Goal: Task Accomplishment & Management: Use online tool/utility

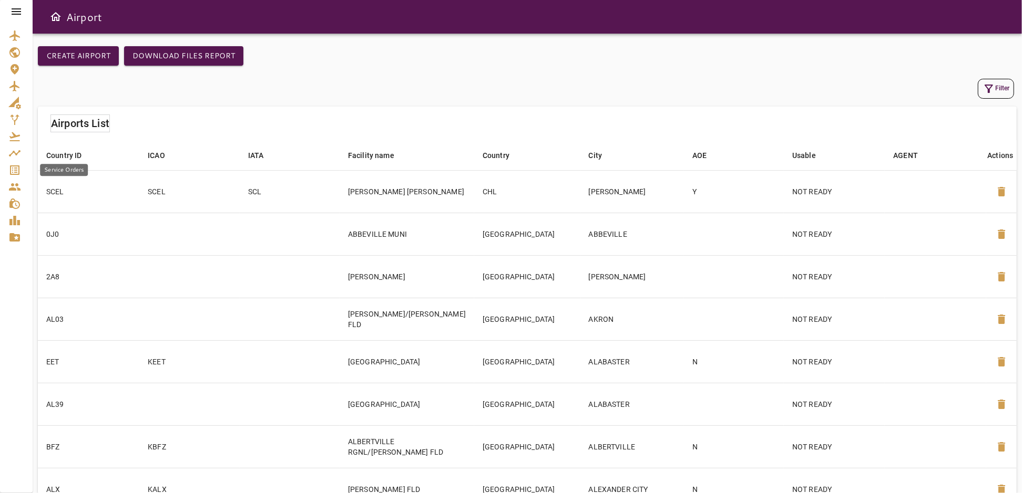
click at [16, 168] on icon "Service Orders" at bounding box center [14, 170] width 9 height 9
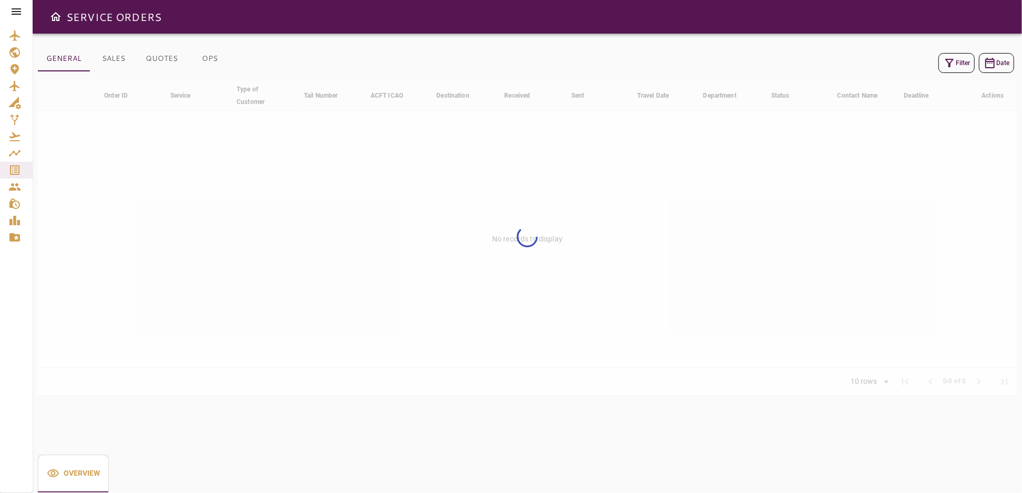
click at [13, 15] on icon at bounding box center [16, 11] width 13 height 13
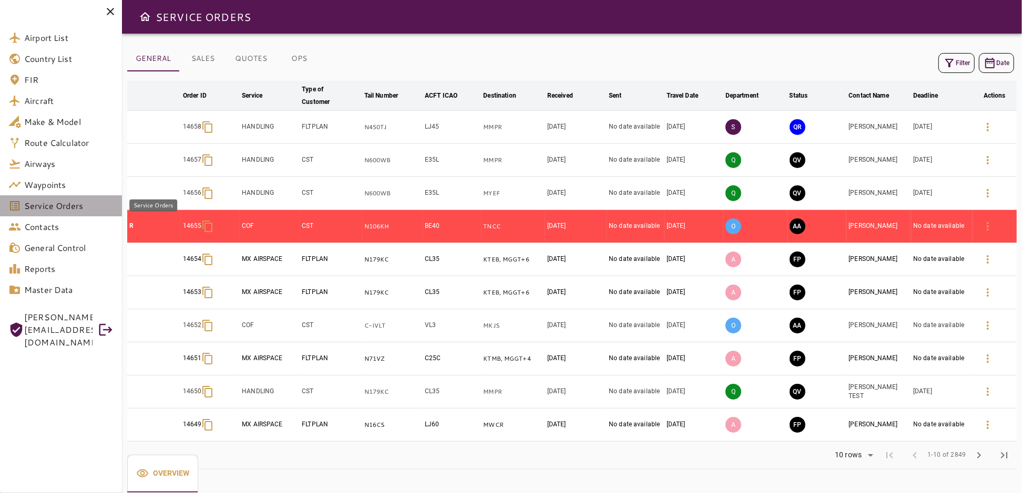
click at [67, 211] on span "Service Orders" at bounding box center [68, 206] width 89 height 13
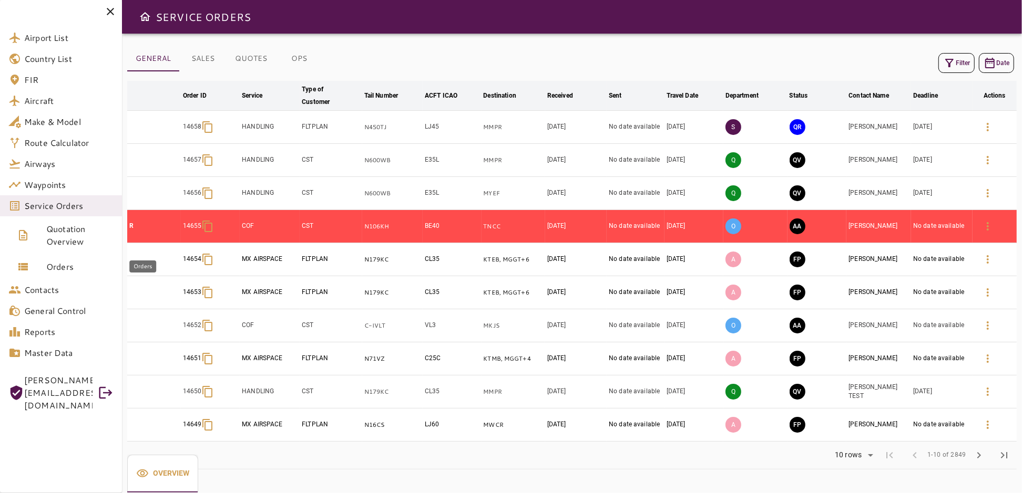
click at [55, 261] on span "Orders" at bounding box center [79, 267] width 67 height 13
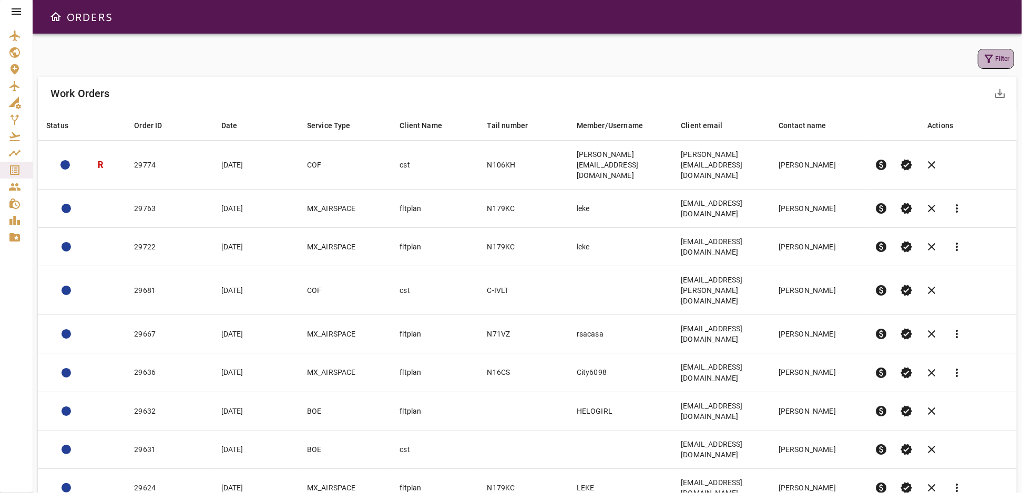
click at [991, 58] on icon "button" at bounding box center [988, 59] width 13 height 13
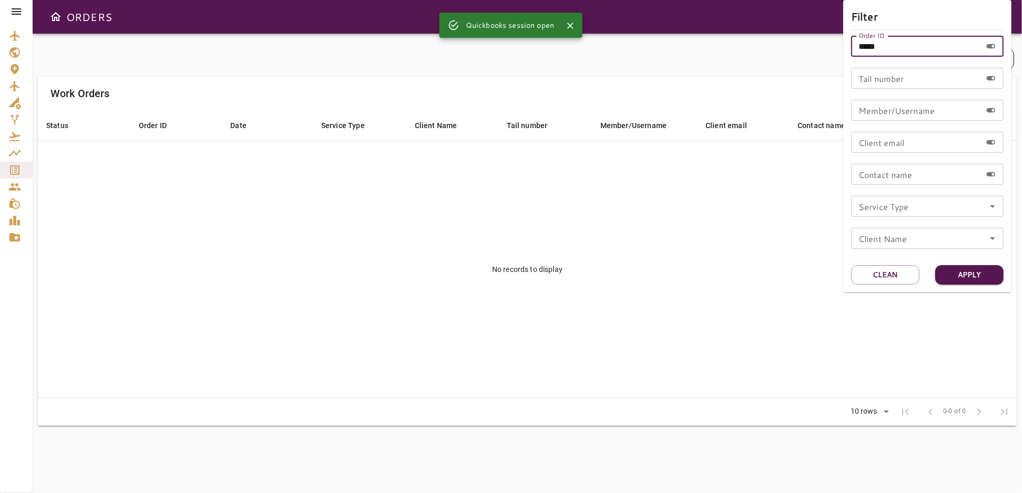
drag, startPoint x: 899, startPoint y: 48, endPoint x: 861, endPoint y: 55, distance: 38.0
click at [861, 55] on input "*****" at bounding box center [916, 46] width 130 height 21
type input "*"
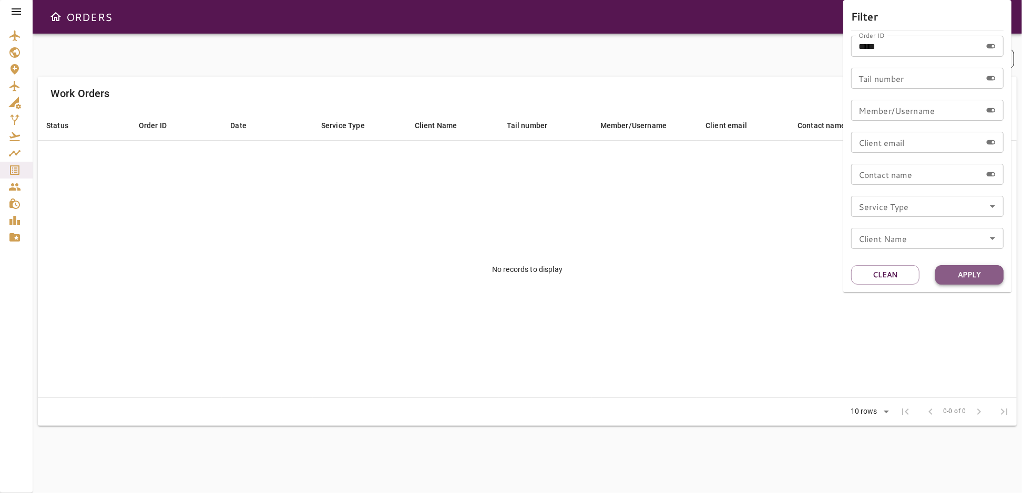
click at [966, 278] on button "Apply" at bounding box center [969, 274] width 68 height 19
click at [887, 46] on input "*****" at bounding box center [916, 46] width 130 height 21
type input "*"
type input "*****"
click at [981, 273] on button "Apply" at bounding box center [969, 274] width 68 height 19
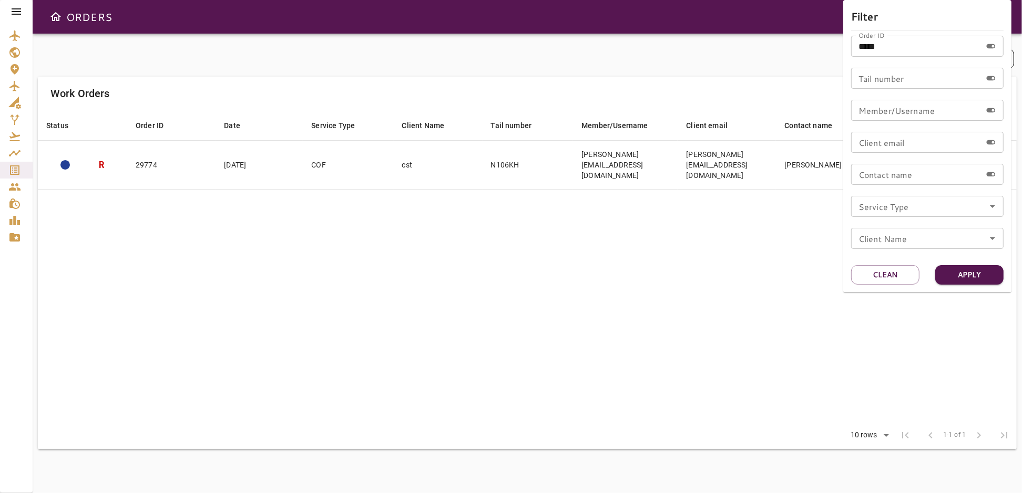
click at [660, 296] on div at bounding box center [511, 246] width 1022 height 493
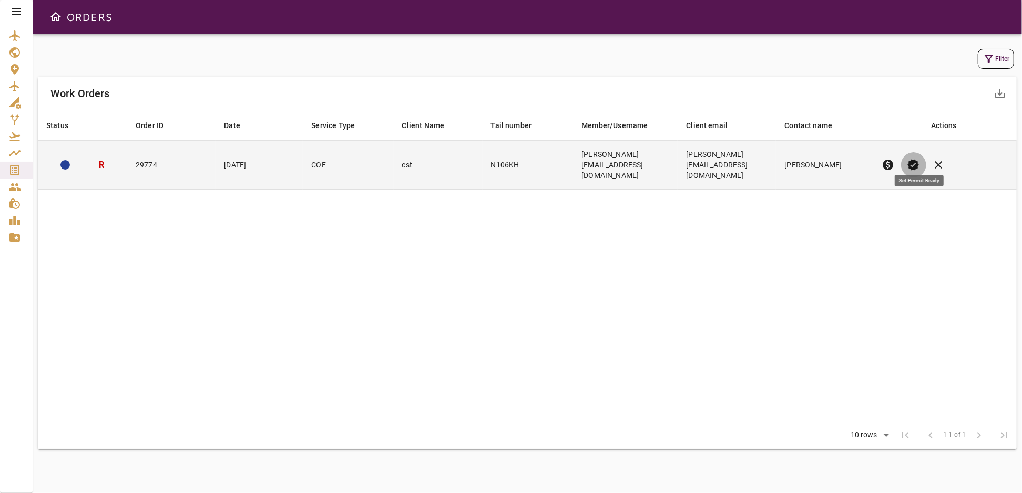
click at [920, 159] on span "verified" at bounding box center [913, 165] width 13 height 13
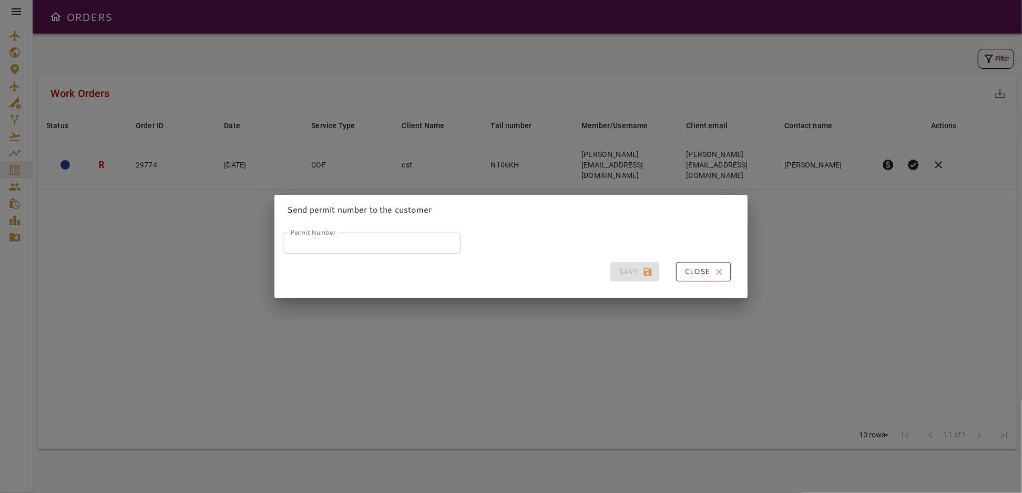
click at [716, 271] on icon "button" at bounding box center [719, 272] width 6 height 6
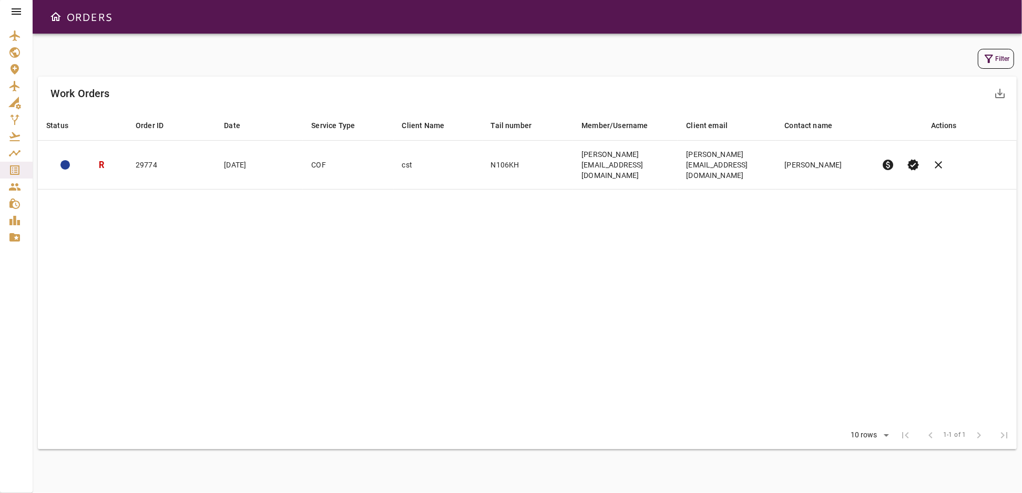
click at [14, 15] on icon at bounding box center [16, 11] width 13 height 13
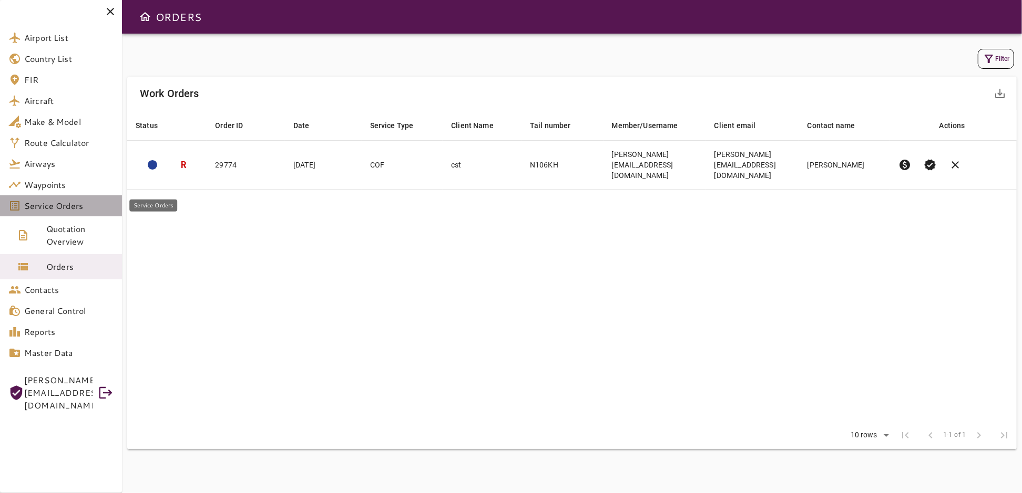
click at [80, 204] on span "Service Orders" at bounding box center [68, 206] width 89 height 13
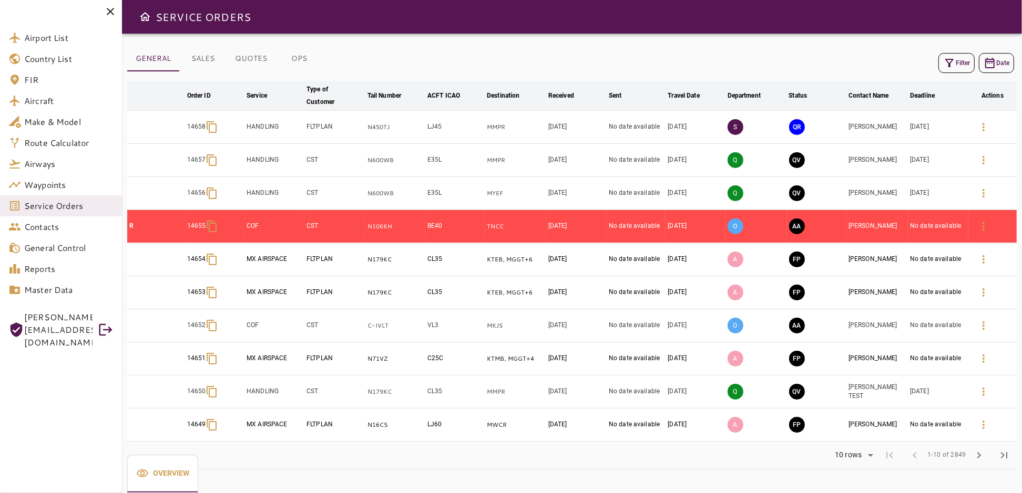
click at [959, 69] on button "Filter" at bounding box center [956, 63] width 36 height 20
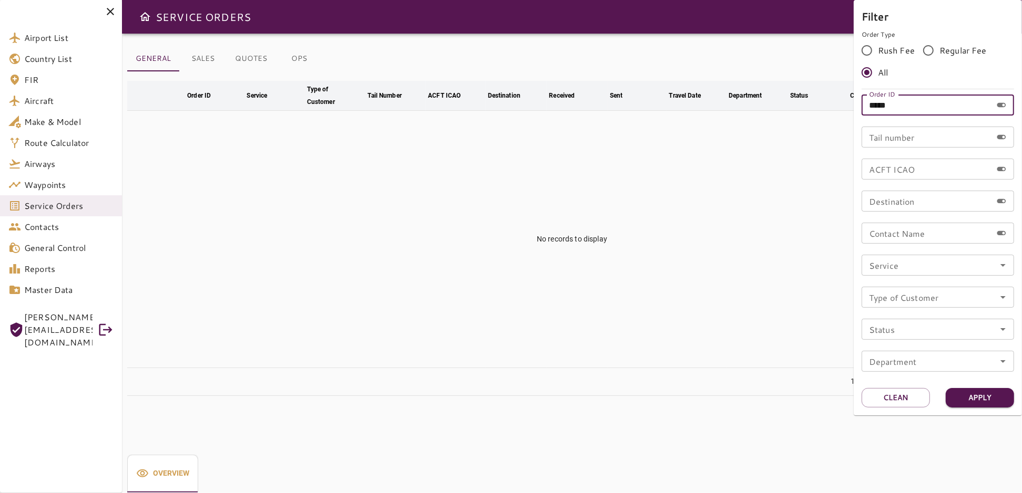
drag, startPoint x: 907, startPoint y: 109, endPoint x: 849, endPoint y: 110, distance: 58.3
click at [849, 110] on div "Filter Order Type Rush Fee Regular Fee All Order ID ***** Order ID Tail number …" at bounding box center [511, 246] width 1022 height 493
click at [951, 145] on input "Tail number" at bounding box center [926, 137] width 130 height 21
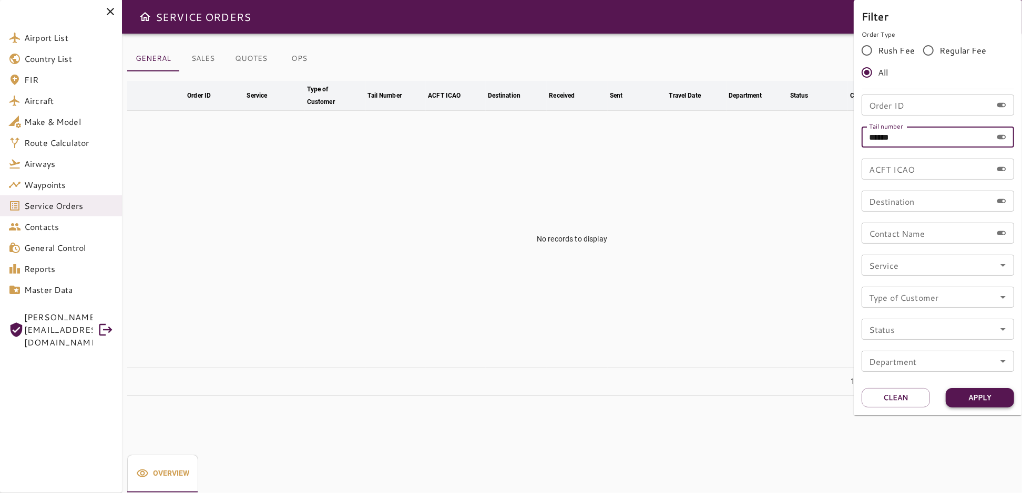
type input "******"
click at [972, 395] on button "Apply" at bounding box center [979, 397] width 68 height 19
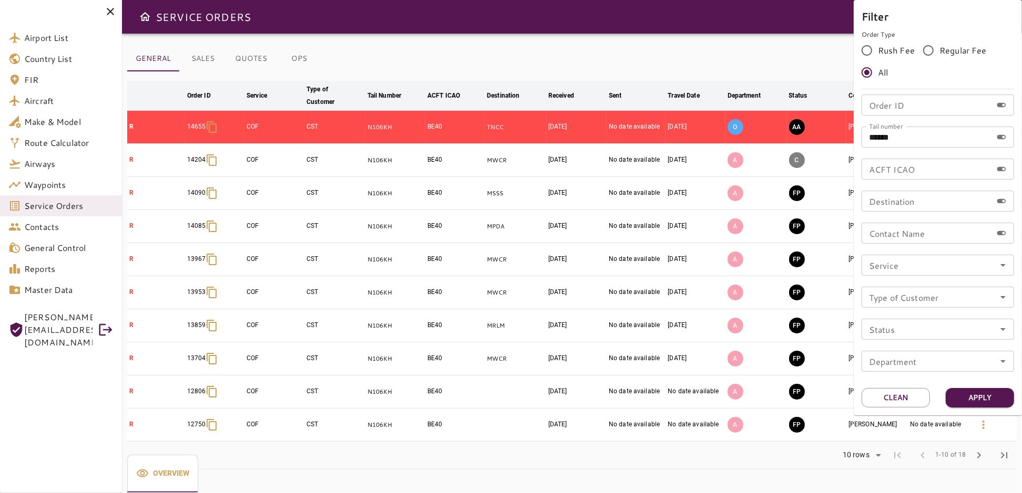
click at [724, 48] on div at bounding box center [511, 246] width 1022 height 493
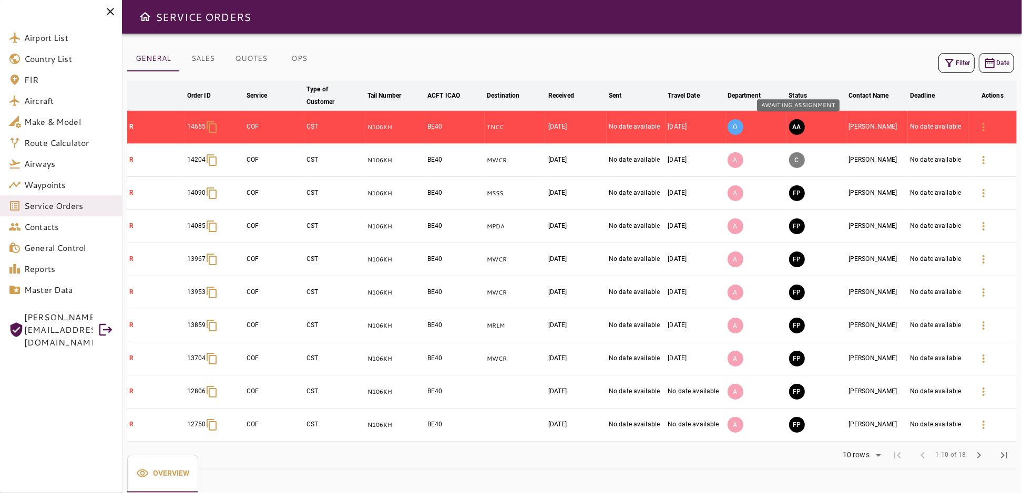
click at [797, 126] on button "AA" at bounding box center [797, 127] width 16 height 16
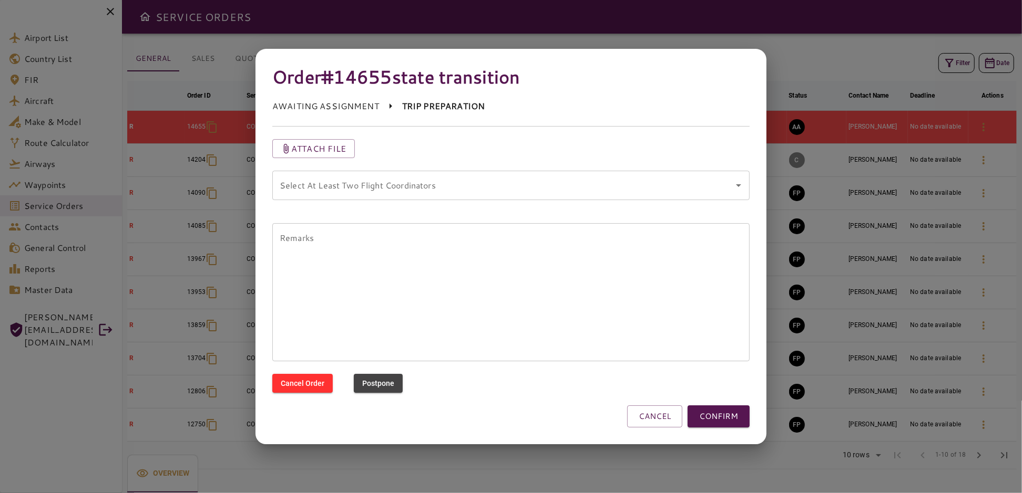
click at [529, 185] on coordinators "Select At Least Two Flight Coordinators" at bounding box center [503, 186] width 452 height 20
click at [716, 417] on button "CONFIRM" at bounding box center [718, 417] width 62 height 22
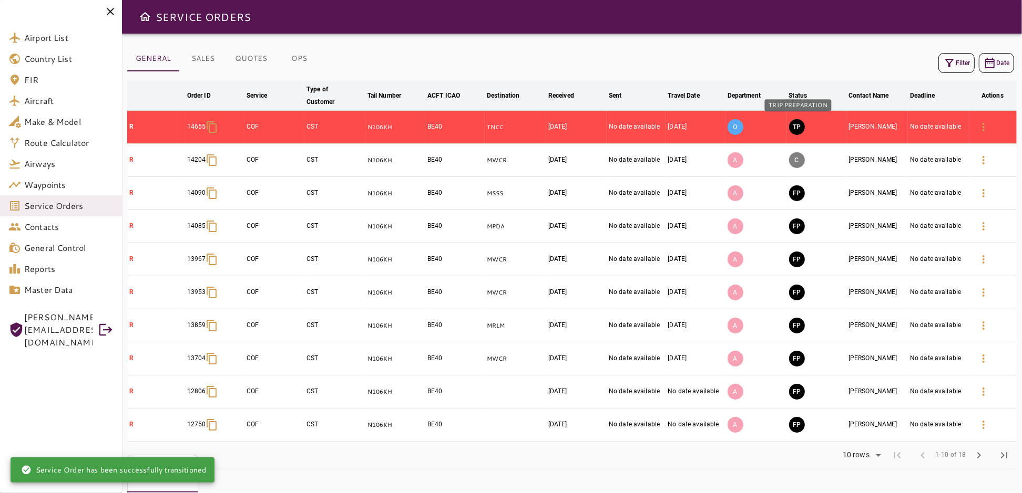
click at [795, 126] on button "TP" at bounding box center [797, 127] width 16 height 16
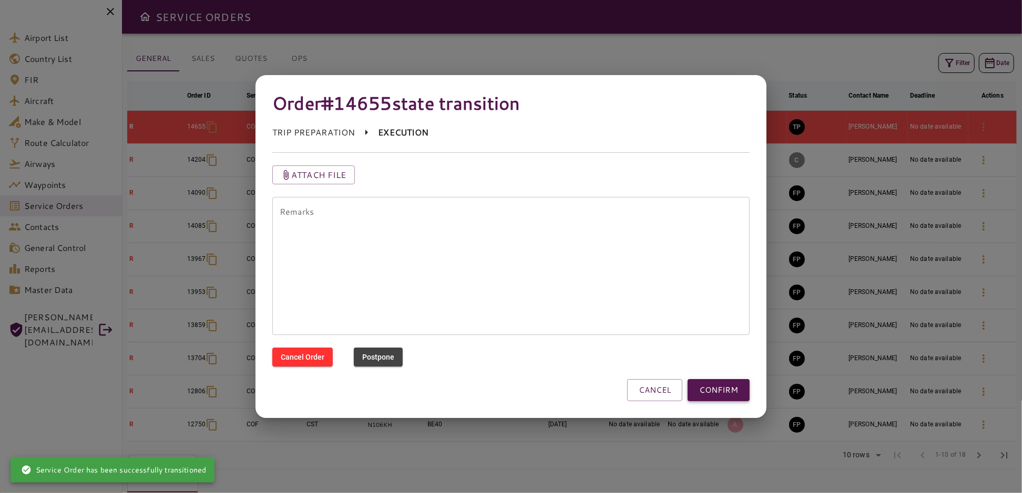
click at [710, 397] on button "CONFIRM" at bounding box center [718, 390] width 62 height 22
